Goal: Task Accomplishment & Management: Complete application form

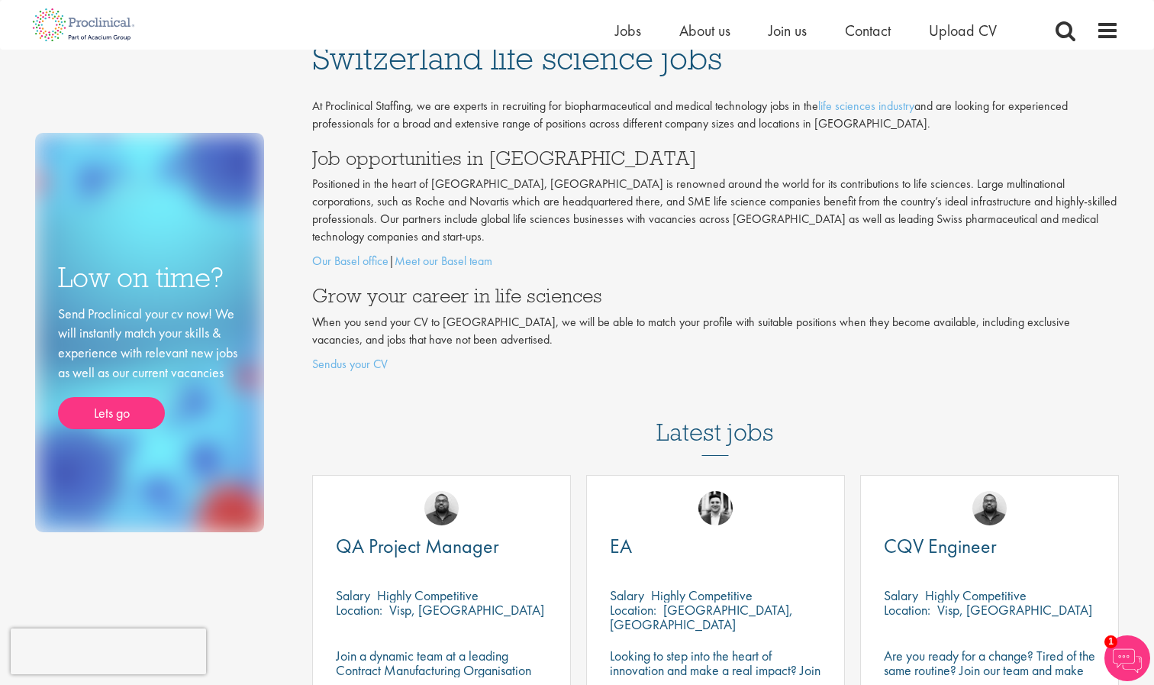
click at [353, 356] on link "Sendus your CV" at bounding box center [350, 364] width 76 height 16
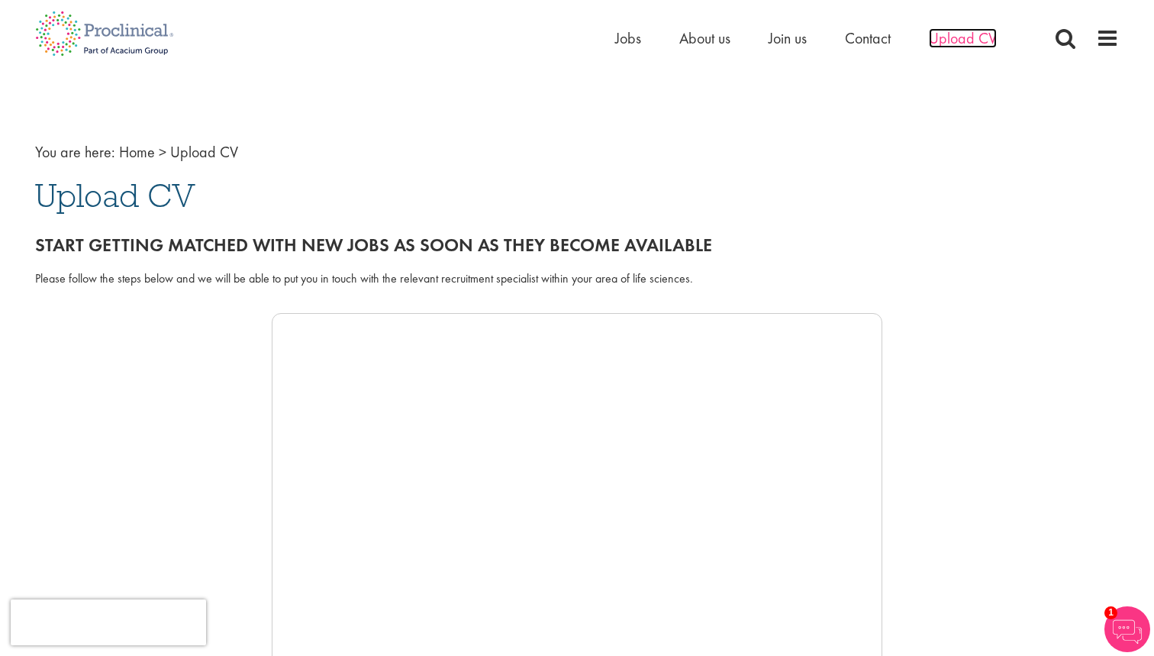
click at [965, 40] on span "Upload CV" at bounding box center [963, 38] width 68 height 20
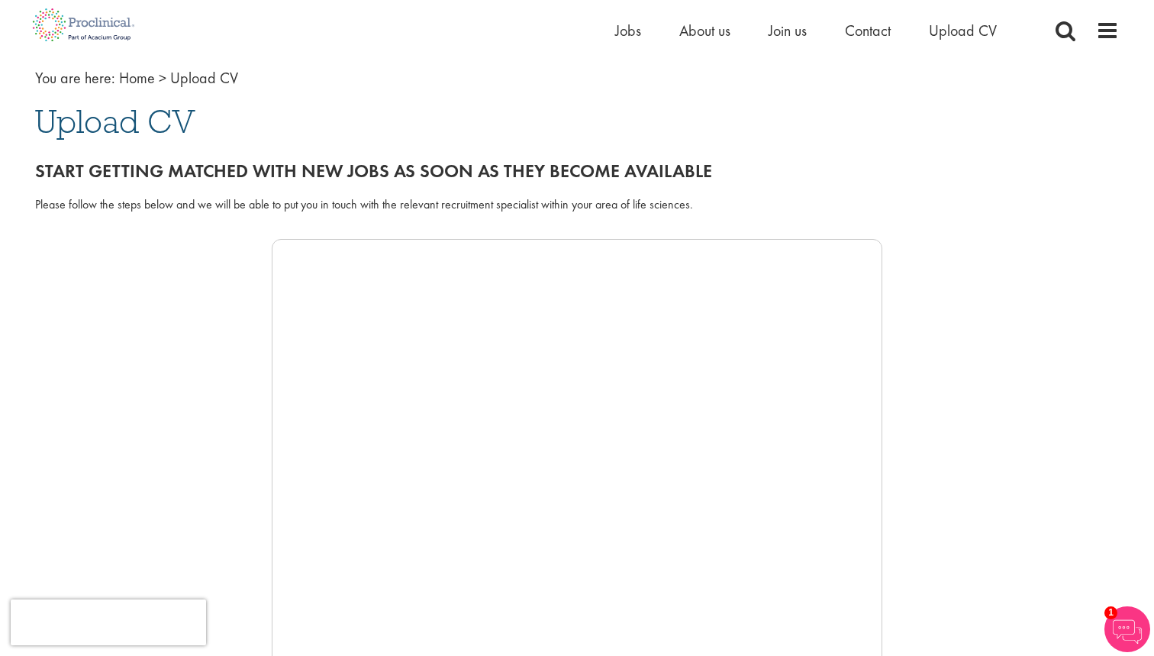
scroll to position [67, 0]
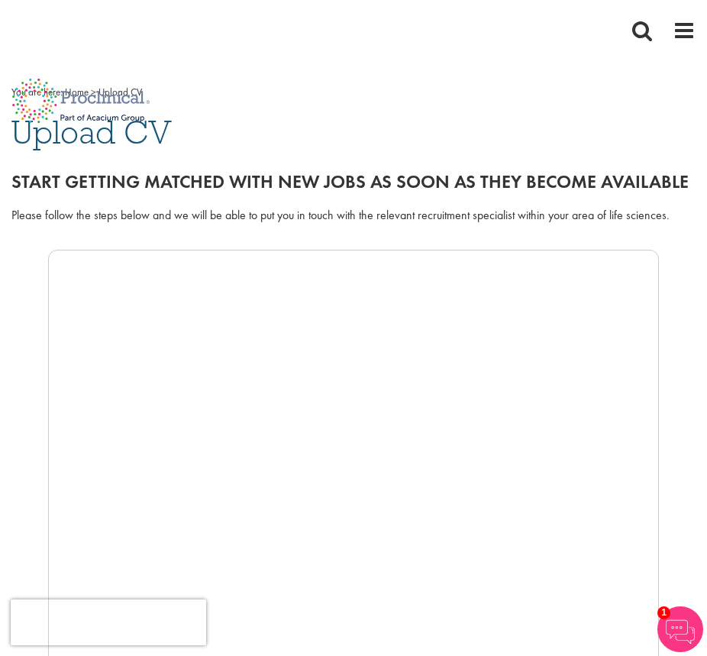
click at [677, 61] on div "You are here: Home > Upload CV Upload CV Start getting matched with new jobs as…" at bounding box center [353, 601] width 707 height 1122
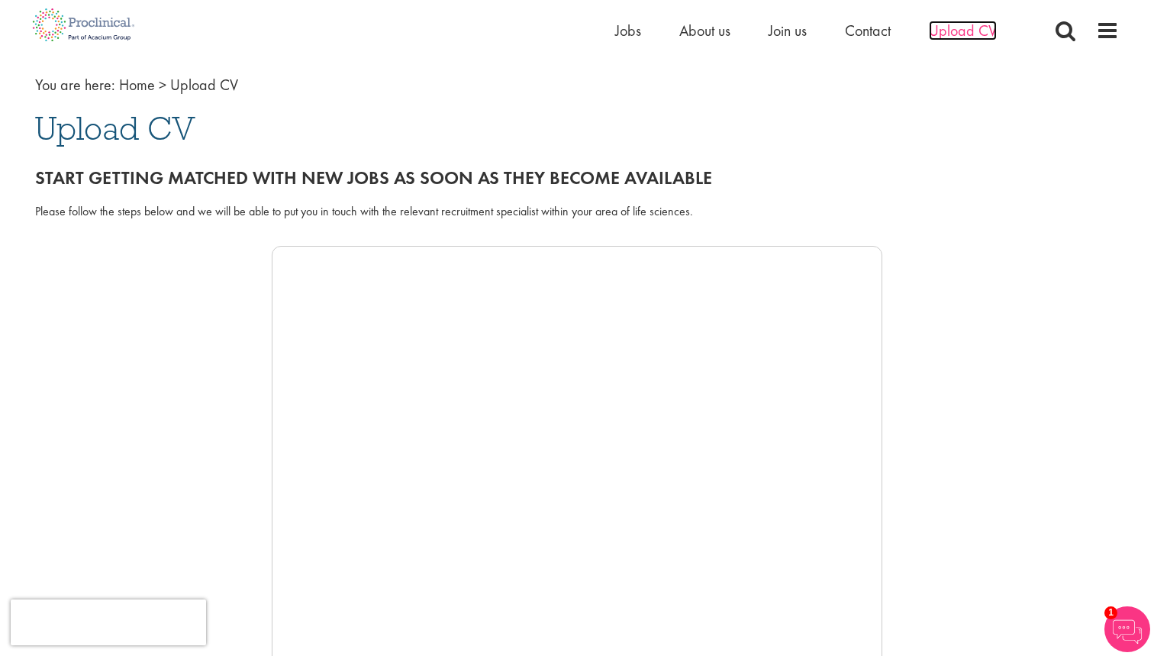
click at [953, 28] on span "Upload CV" at bounding box center [963, 31] width 68 height 20
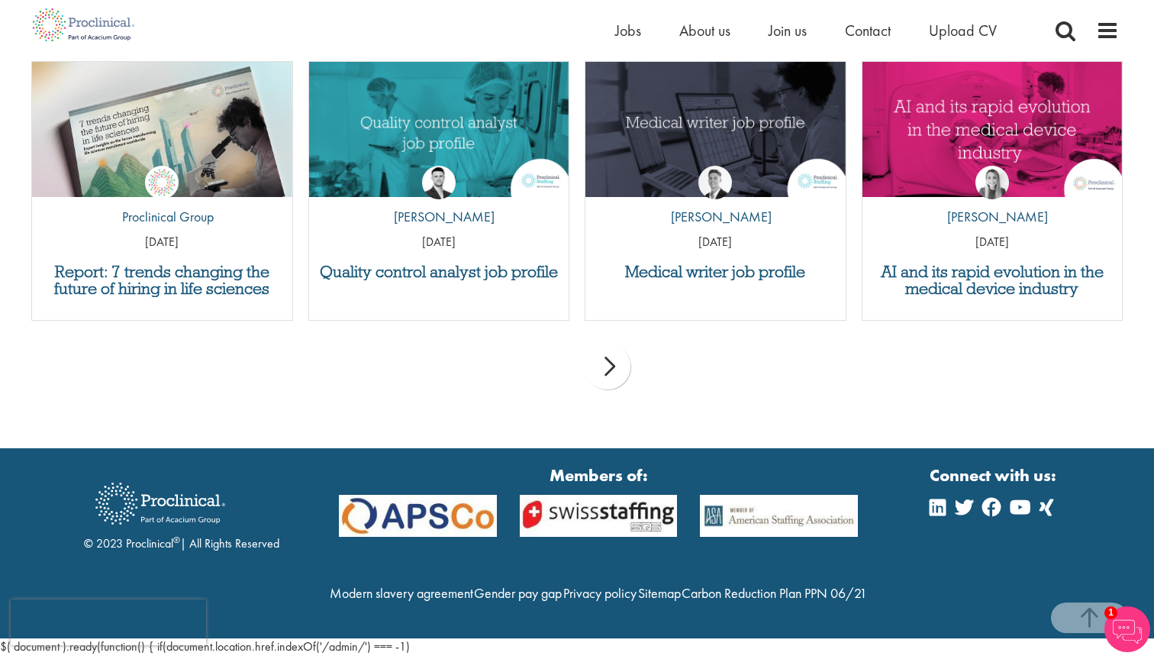
scroll to position [1564, 0]
